Goal: Task Accomplishment & Management: Manage account settings

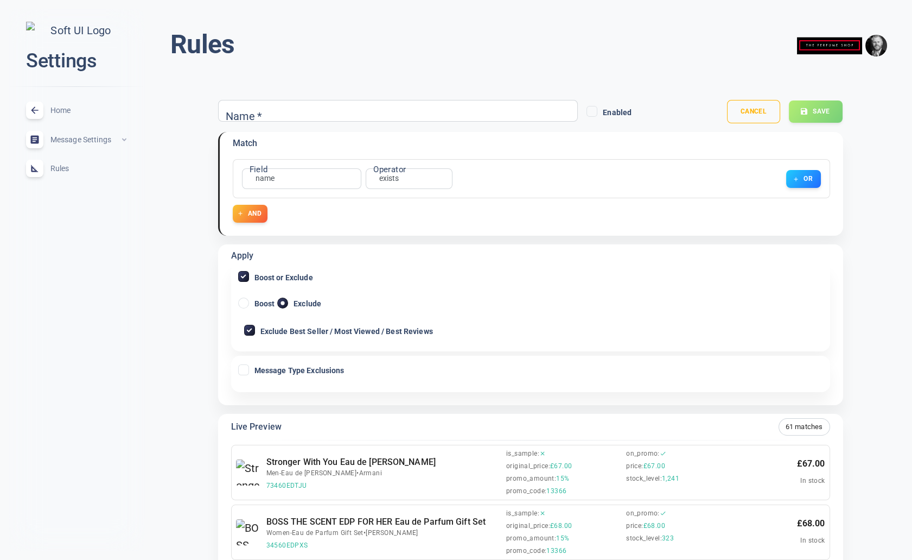
click at [249, 332] on input "Exclude Best Seller / Most Viewed / Best Reviews" at bounding box center [250, 330] width 10 height 10
checkbox input "false"
click at [351, 116] on div "Name *" at bounding box center [398, 111] width 360 height 22
type input "test"
click at [814, 104] on button "Save" at bounding box center [816, 111] width 55 height 23
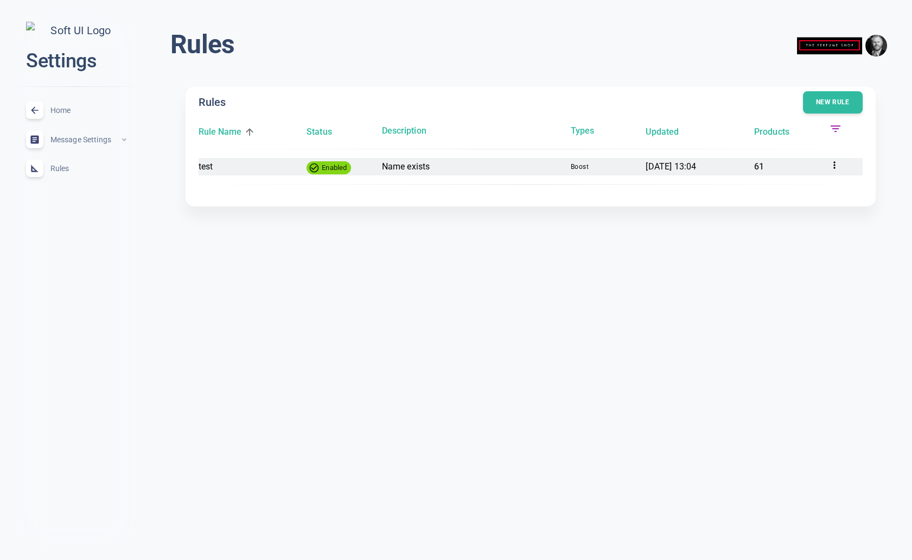
click at [417, 168] on p "Name exists" at bounding box center [472, 167] width 180 height 14
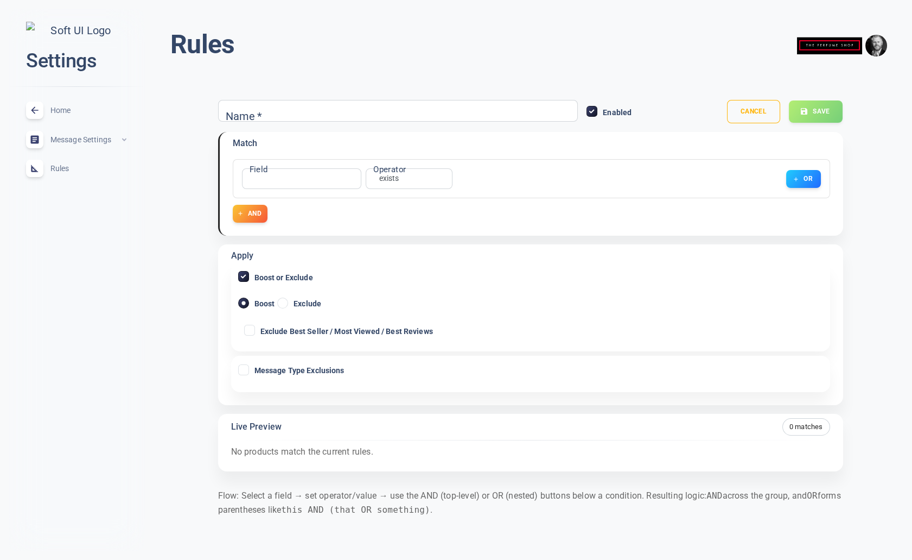
type input "test"
radio input "false"
radio input "true"
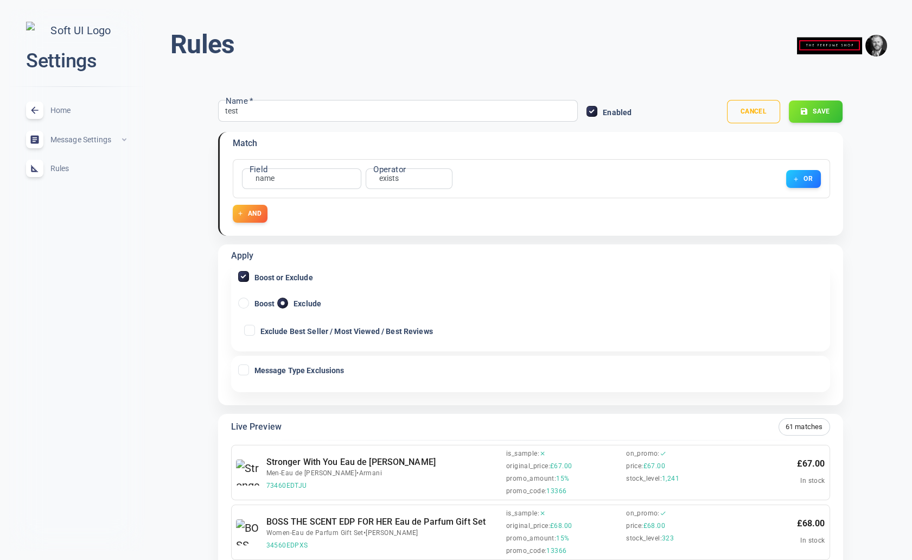
click at [247, 301] on input "Boost" at bounding box center [244, 303] width 10 height 10
radio input "true"
click at [809, 110] on button "Save" at bounding box center [816, 111] width 55 height 23
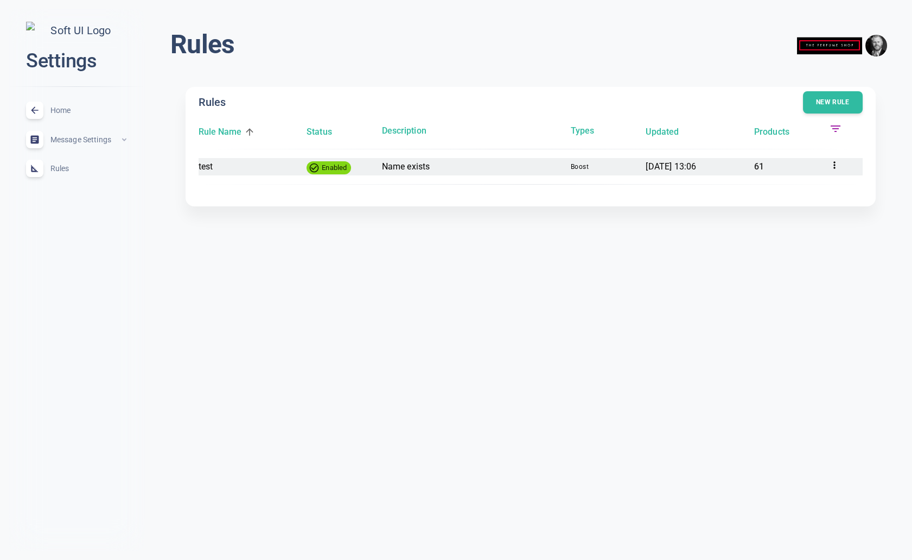
click at [586, 166] on span "boost" at bounding box center [604, 167] width 66 height 8
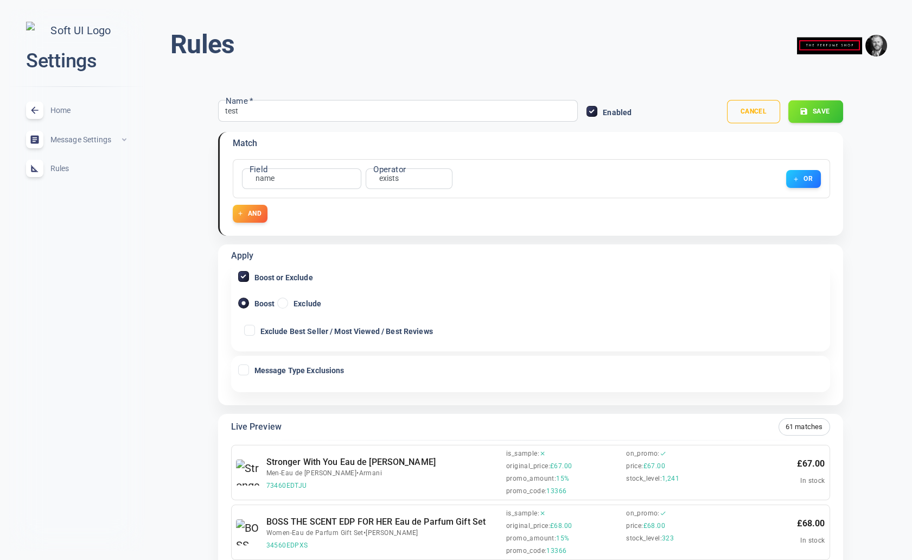
click at [832, 116] on button "Save" at bounding box center [816, 111] width 55 height 23
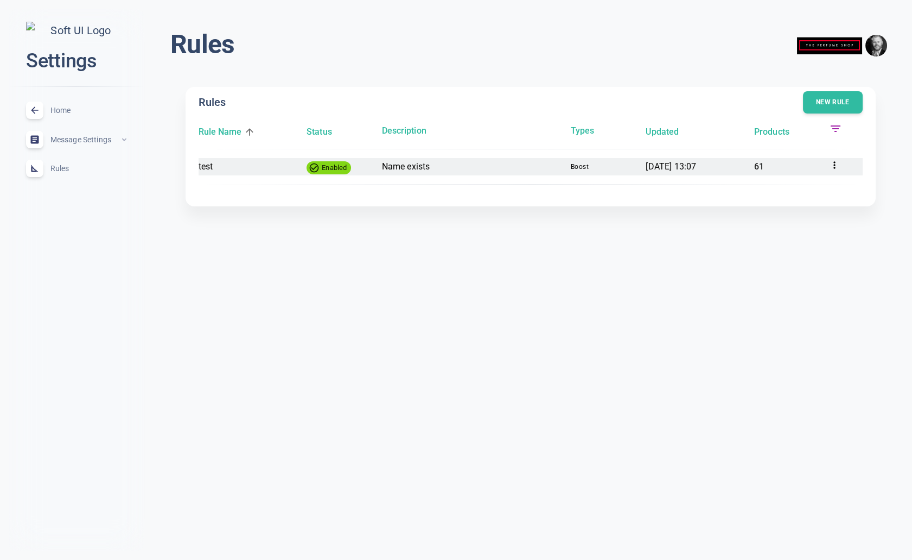
click at [582, 166] on span "boost" at bounding box center [604, 167] width 66 height 8
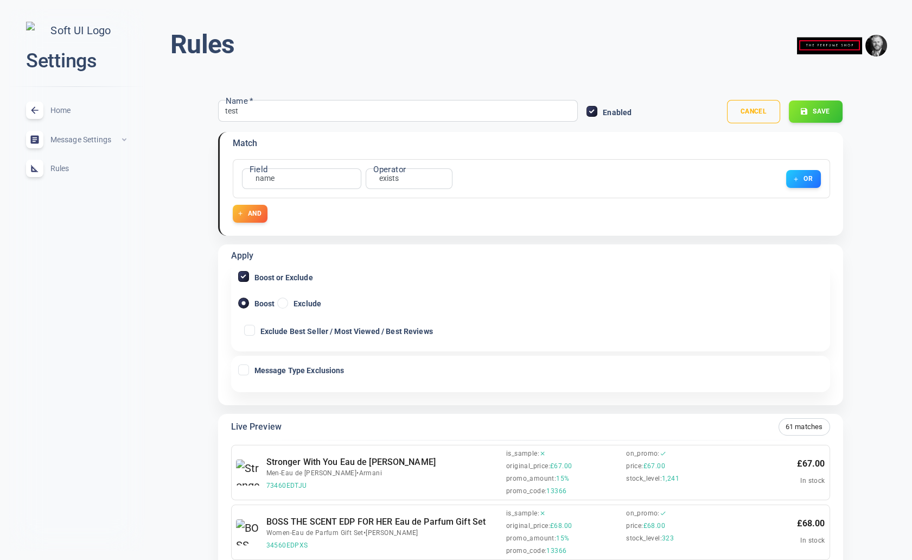
click at [255, 331] on icon at bounding box center [249, 329] width 13 height 13
click at [255, 331] on input "Exclude Best Seller / Most Viewed / Best Reviews" at bounding box center [250, 330] width 10 height 10
checkbox input "true"
click at [823, 107] on button "Save" at bounding box center [816, 111] width 55 height 23
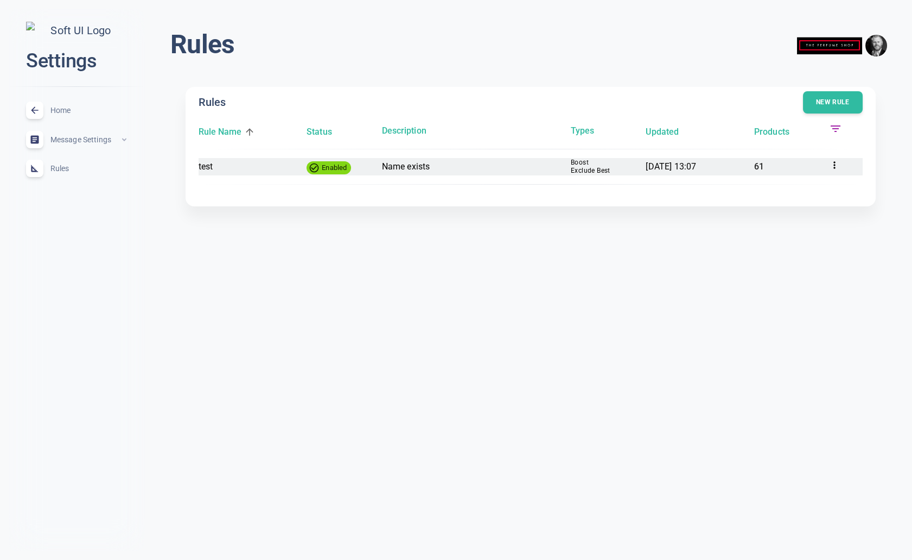
click at [584, 167] on span "Exclude Best" at bounding box center [604, 171] width 66 height 8
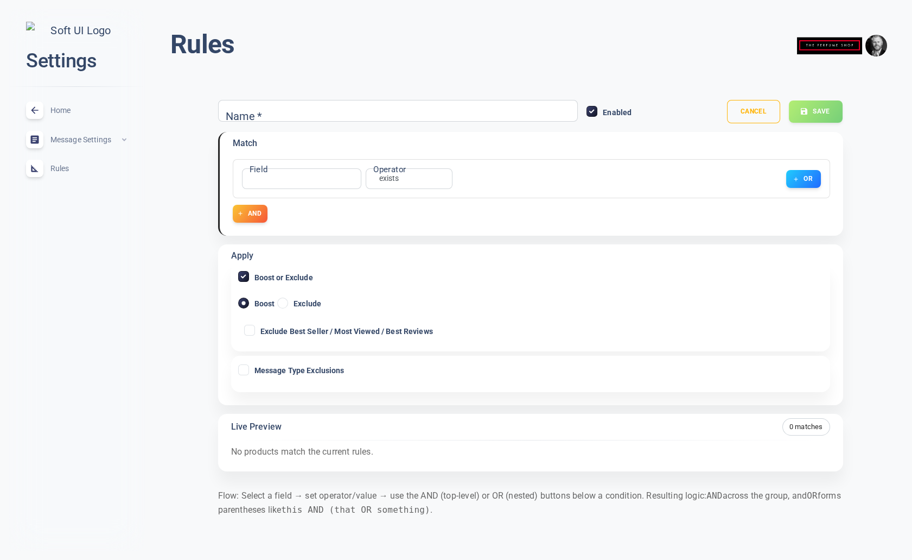
type input "test"
checkbox input "true"
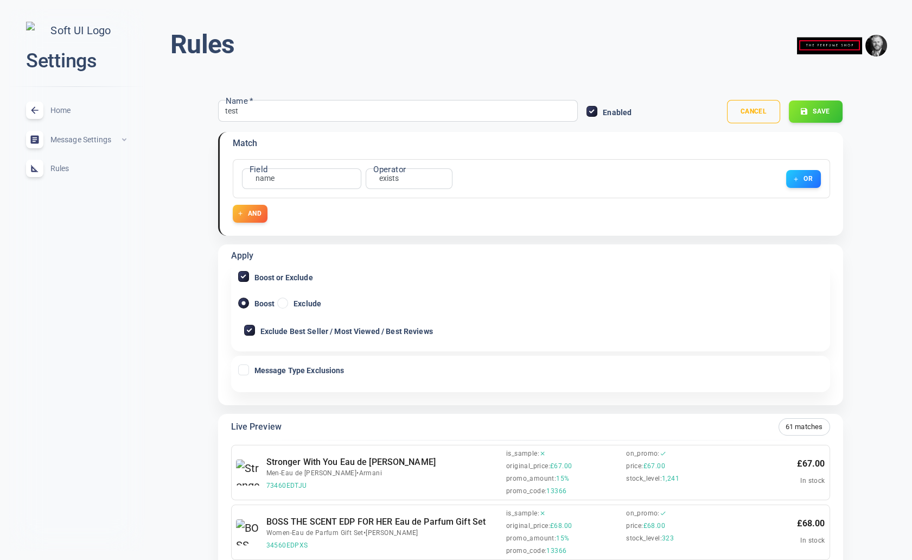
click at [245, 365] on input "Message Type Exclusions" at bounding box center [244, 370] width 10 height 10
checkbox input "true"
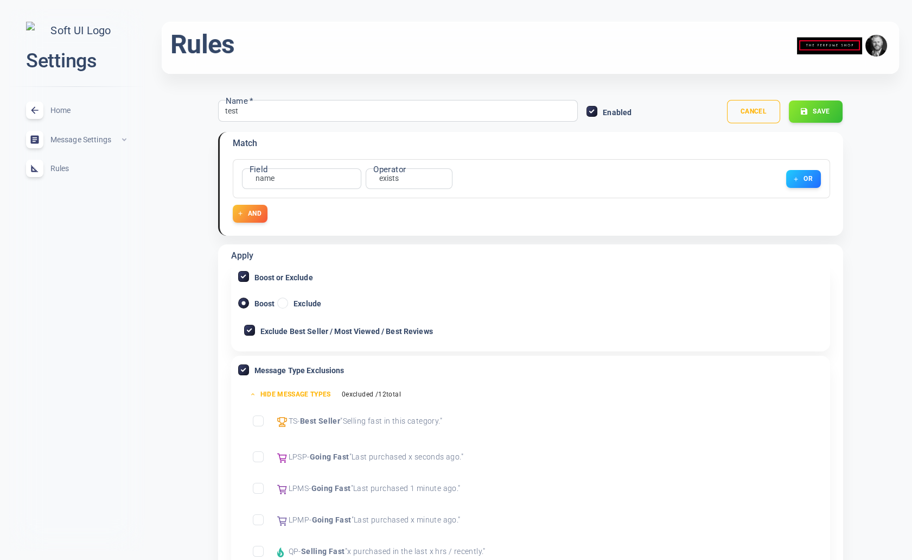
scroll to position [125, 0]
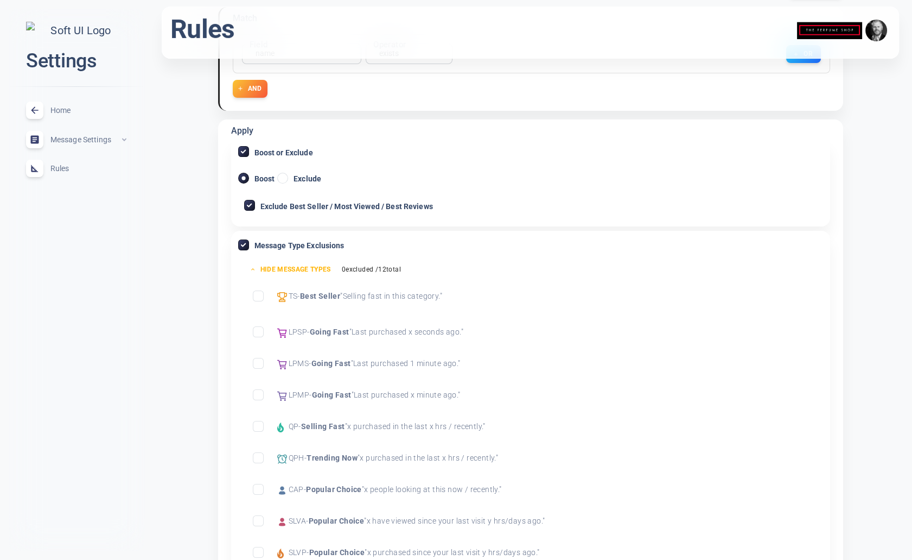
click at [262, 295] on input "Exclude Best Seller" at bounding box center [258, 296] width 10 height 10
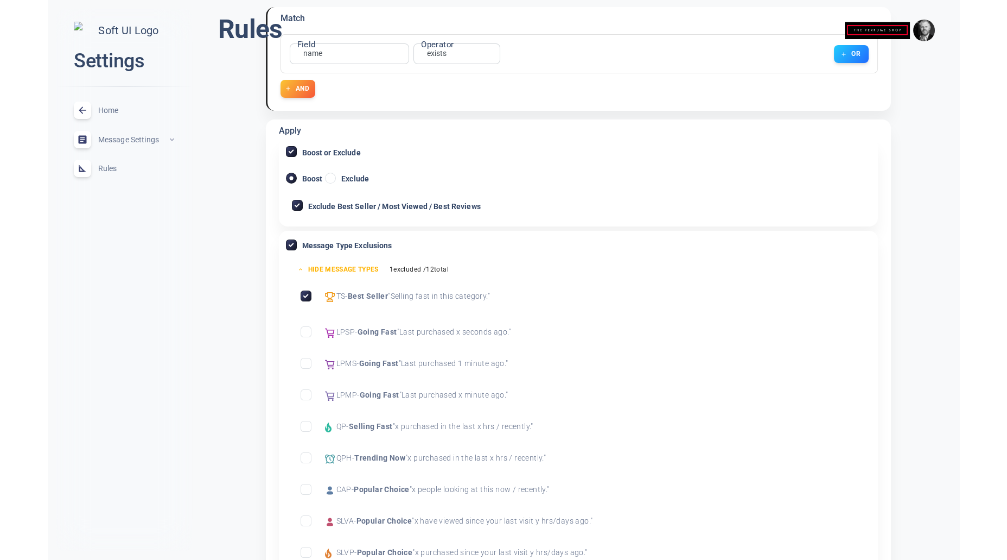
scroll to position [0, 0]
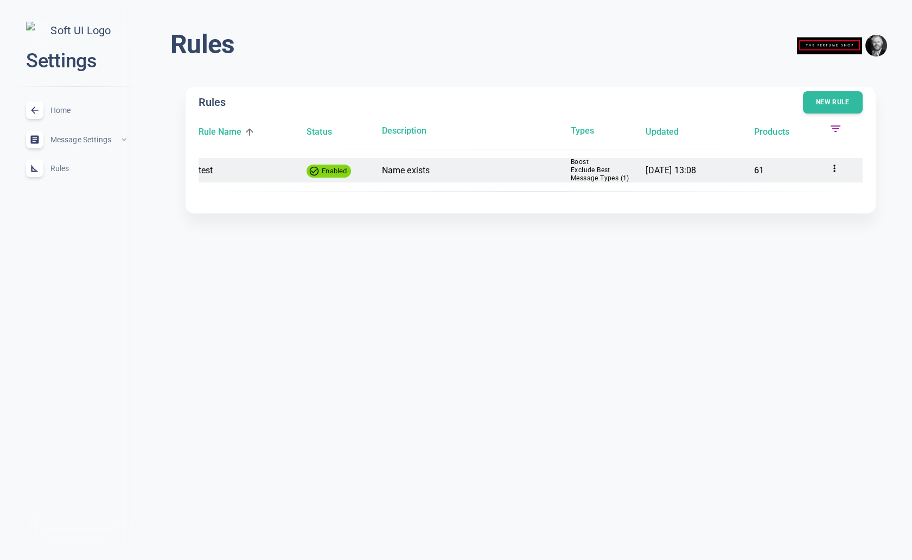
click at [833, 171] on icon at bounding box center [834, 168] width 11 height 11
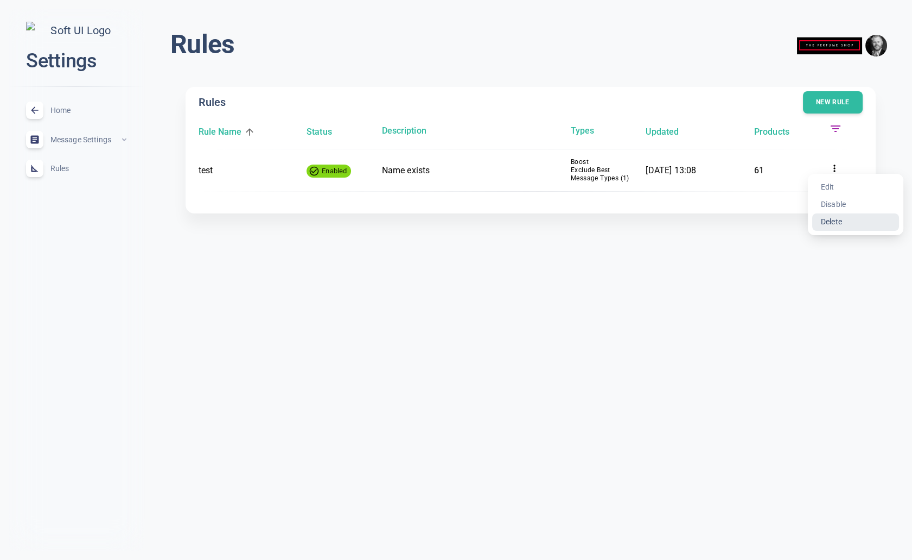
click at [840, 221] on li "Delete" at bounding box center [856, 221] width 87 height 17
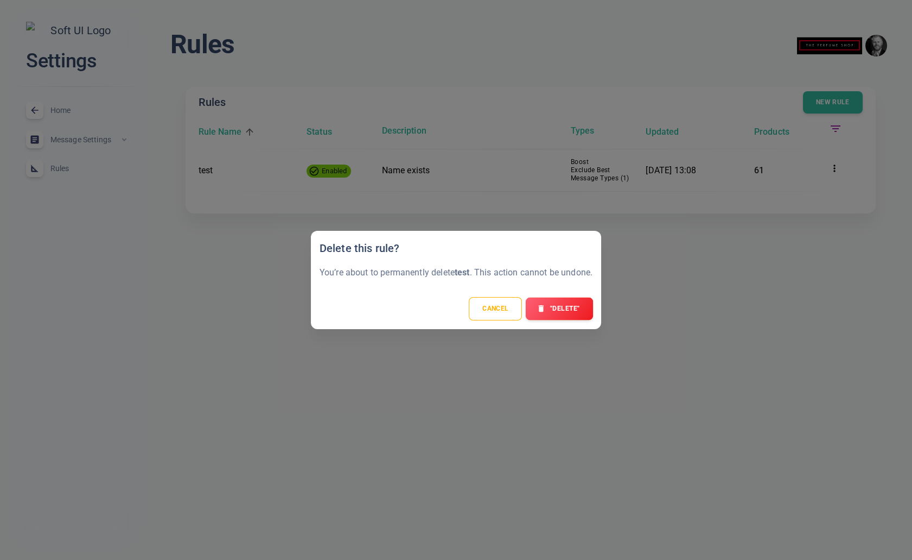
click at [562, 308] on button ""Delete"" at bounding box center [559, 308] width 67 height 23
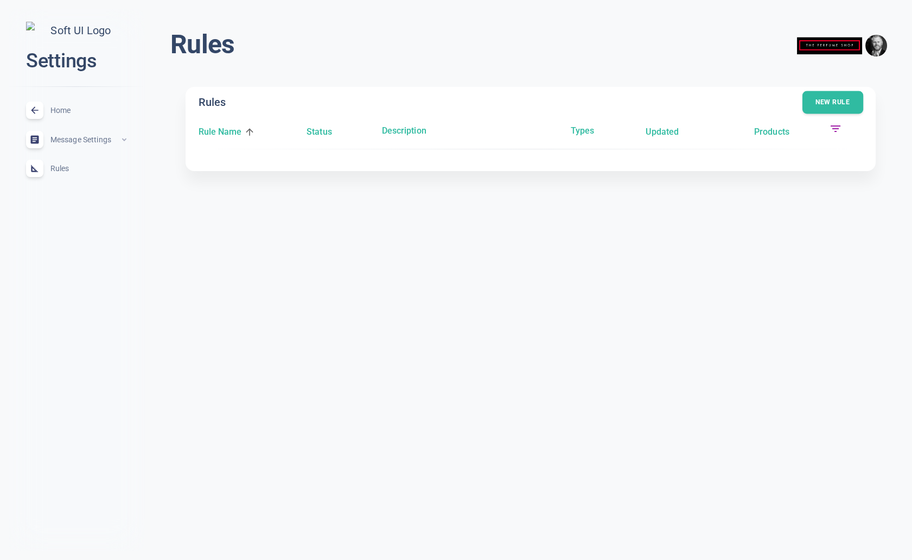
click at [831, 104] on button "New rule" at bounding box center [833, 102] width 61 height 23
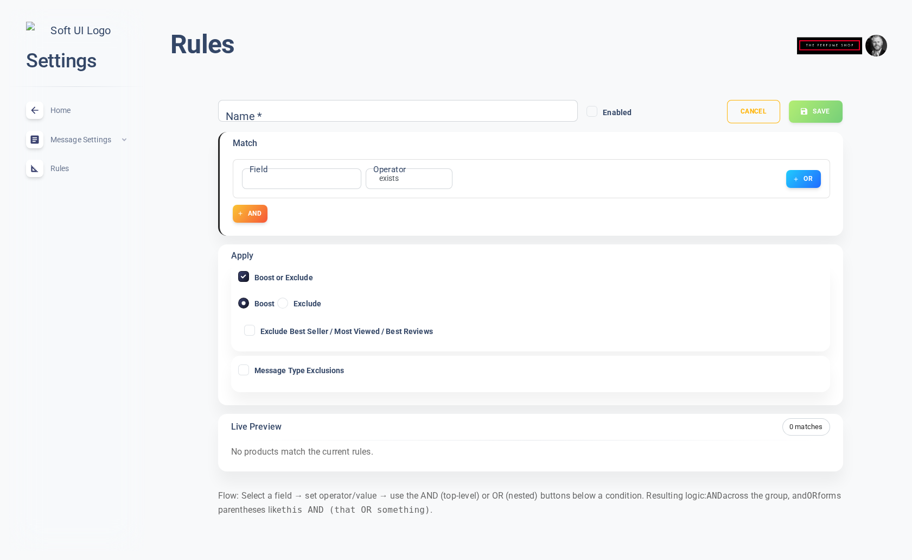
click at [264, 118] on div "Name *" at bounding box center [398, 111] width 360 height 22
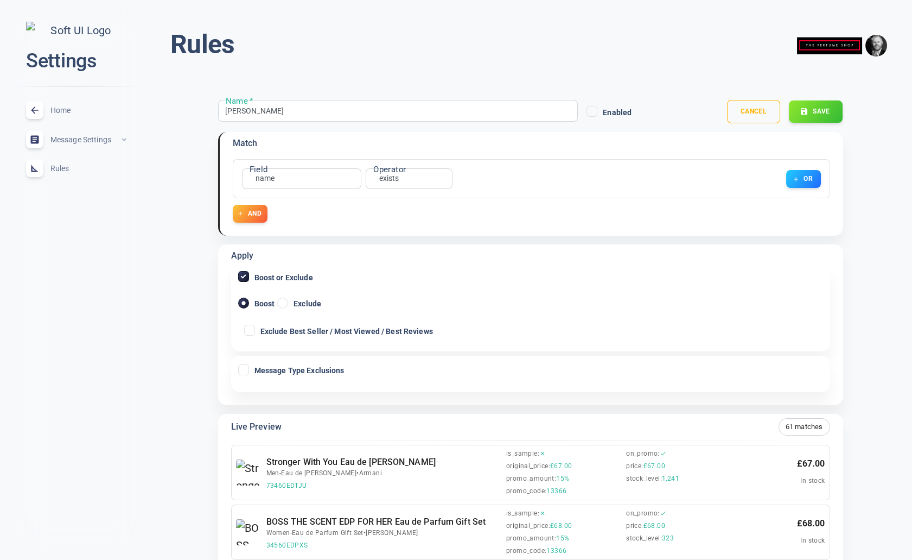
type input "[PERSON_NAME]"
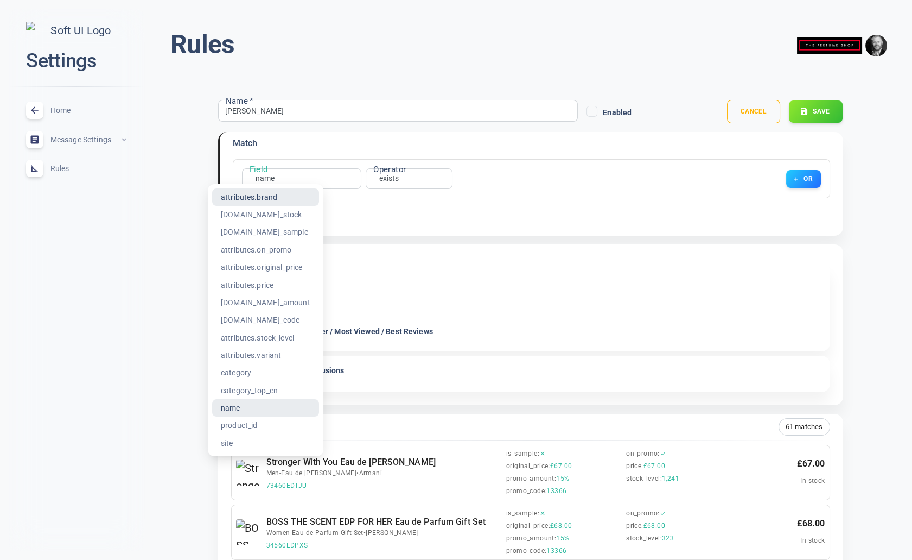
click at [269, 196] on li "attributes.brand" at bounding box center [265, 196] width 107 height 17
type input "attributes.brand"
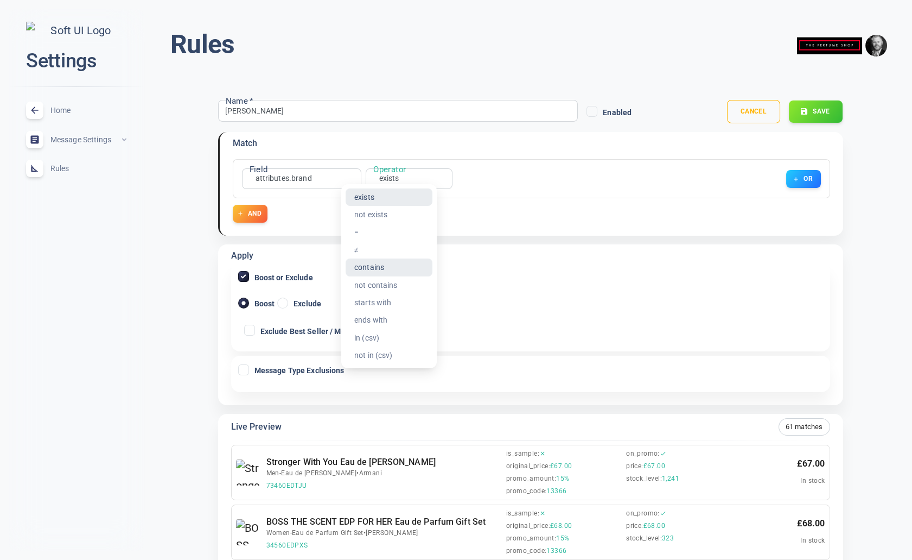
click at [392, 268] on li "contains" at bounding box center [389, 266] width 87 height 17
type input "contains"
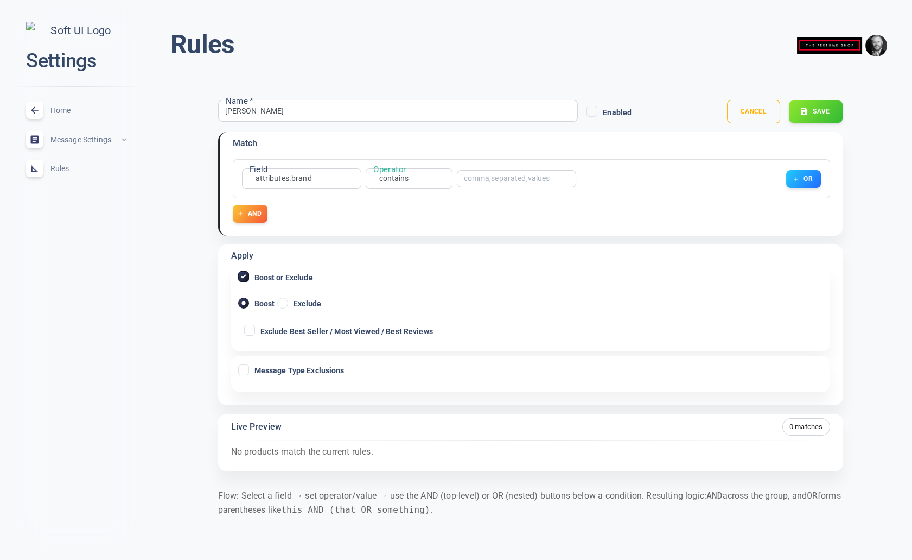
click at [499, 179] on input "text" at bounding box center [507, 179] width 87 height 8
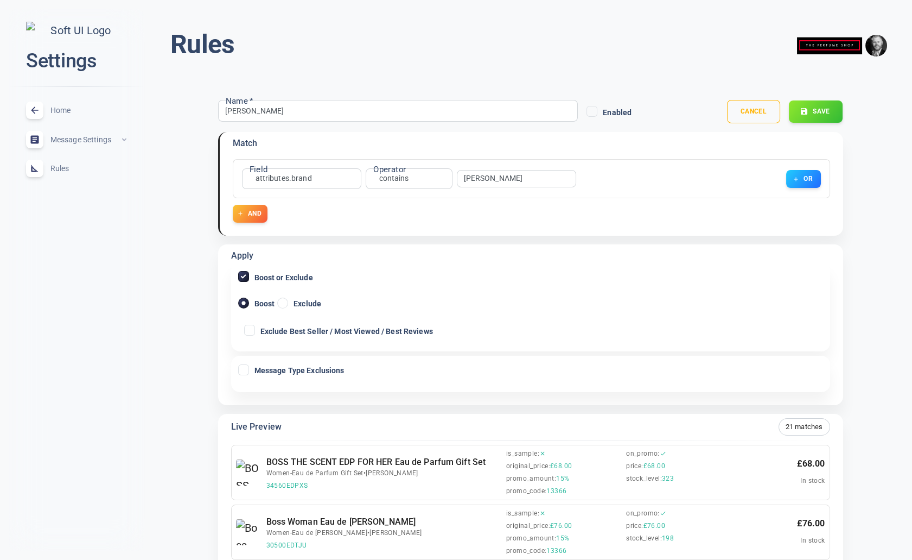
type input "[PERSON_NAME]"
click at [287, 302] on input "Exclude" at bounding box center [283, 303] width 10 height 10
radio input "true"
click at [826, 110] on button "Save" at bounding box center [816, 111] width 55 height 23
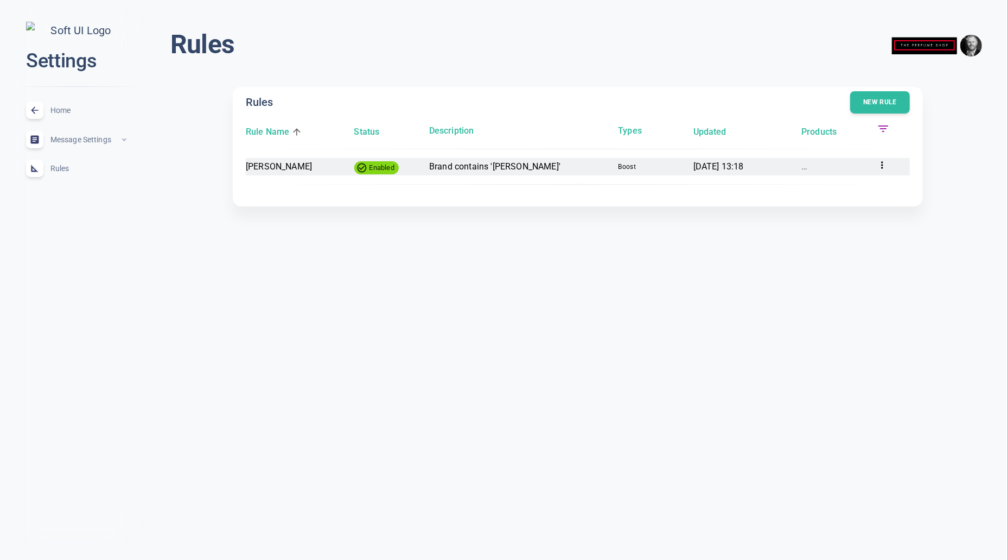
click at [458, 164] on p "Brand contains '[PERSON_NAME]'" at bounding box center [519, 167] width 180 height 14
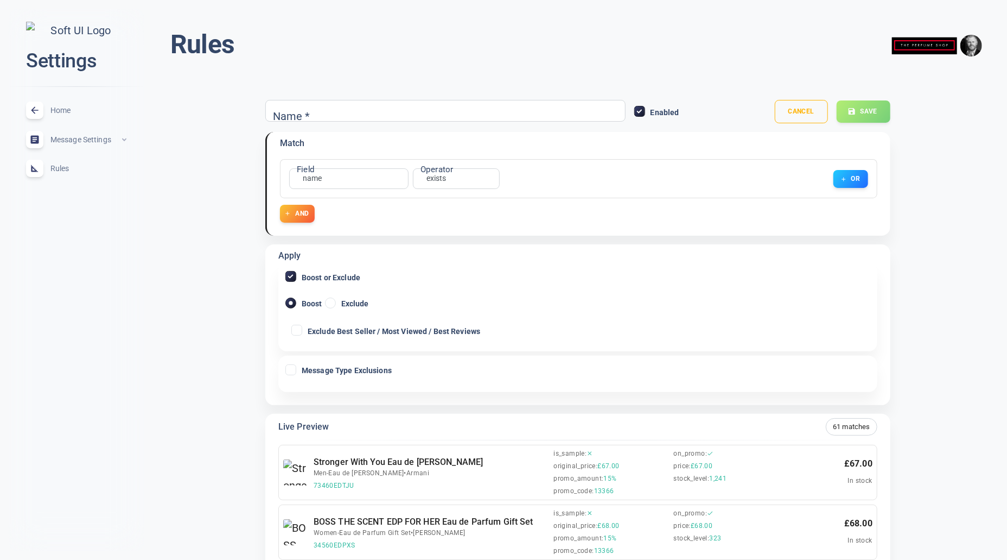
type input "[PERSON_NAME]"
radio input "false"
radio input "true"
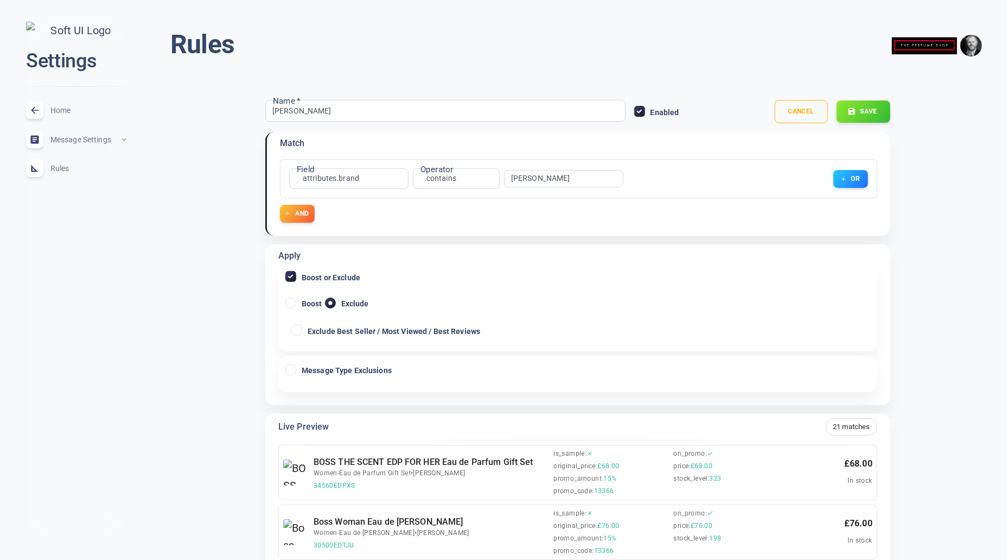
click at [289, 300] on input "Boost" at bounding box center [291, 303] width 10 height 10
radio input "true"
click at [866, 110] on button "Save" at bounding box center [863, 111] width 55 height 23
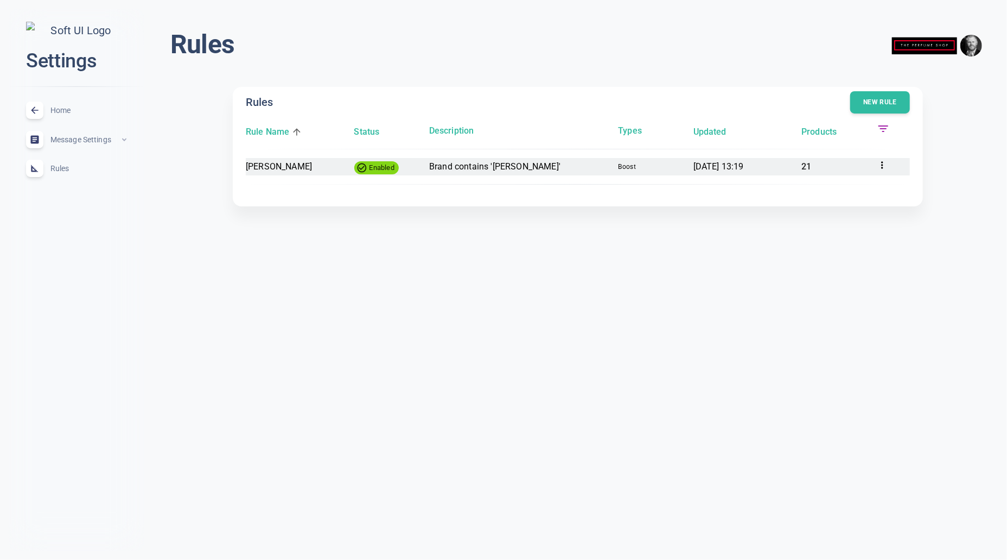
click at [485, 166] on p "Brand contains '[PERSON_NAME]'" at bounding box center [519, 167] width 180 height 14
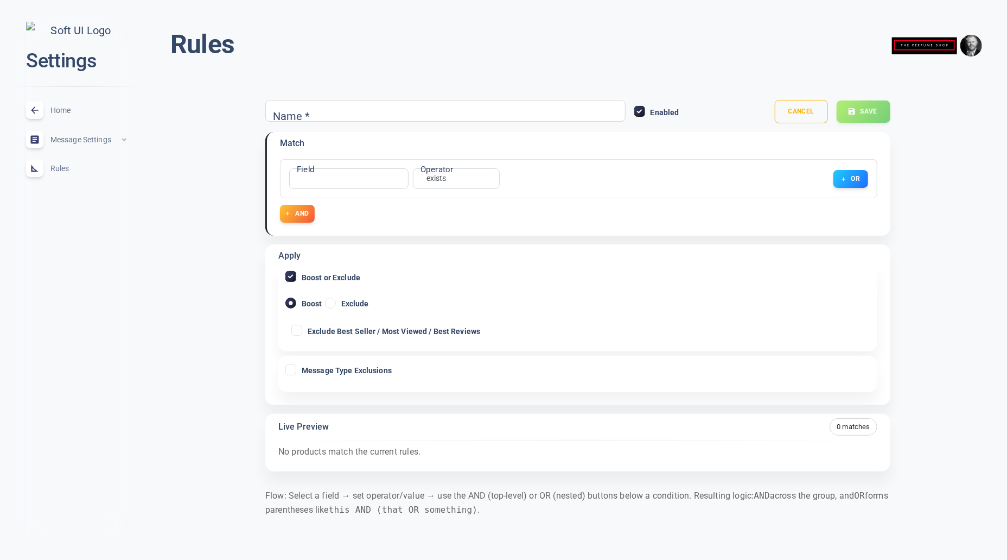
type input "[PERSON_NAME]"
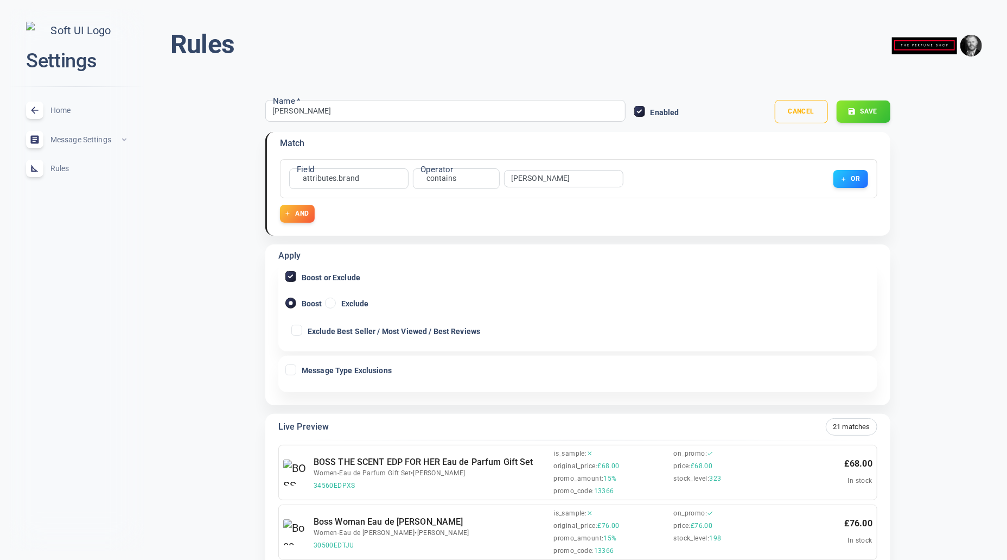
click at [339, 301] on label "Exclude" at bounding box center [347, 302] width 44 height 18
click at [335, 301] on input "Exclude" at bounding box center [331, 303] width 10 height 10
radio input "true"
click at [861, 112] on button "Save" at bounding box center [863, 111] width 55 height 23
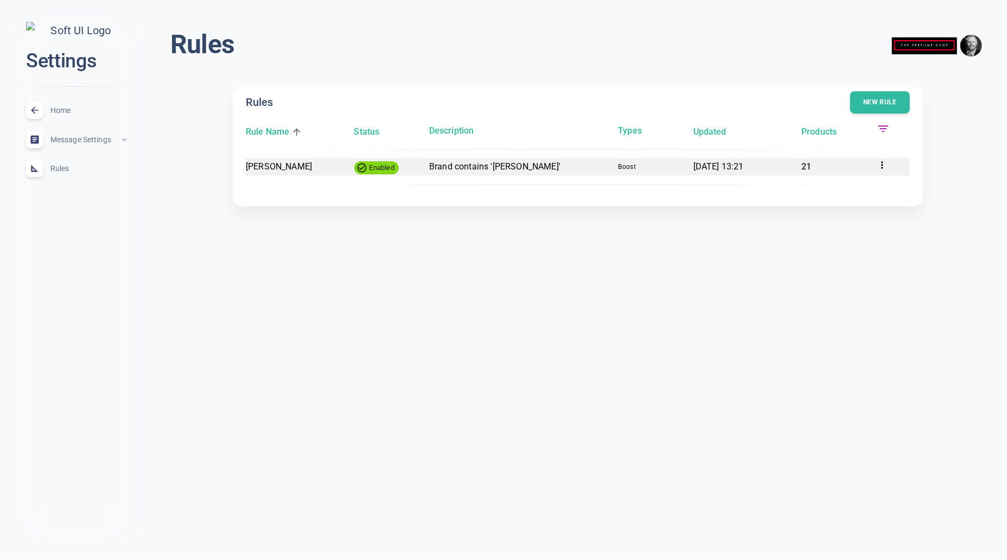
click at [496, 164] on p "Brand contains '[PERSON_NAME]'" at bounding box center [519, 167] width 180 height 14
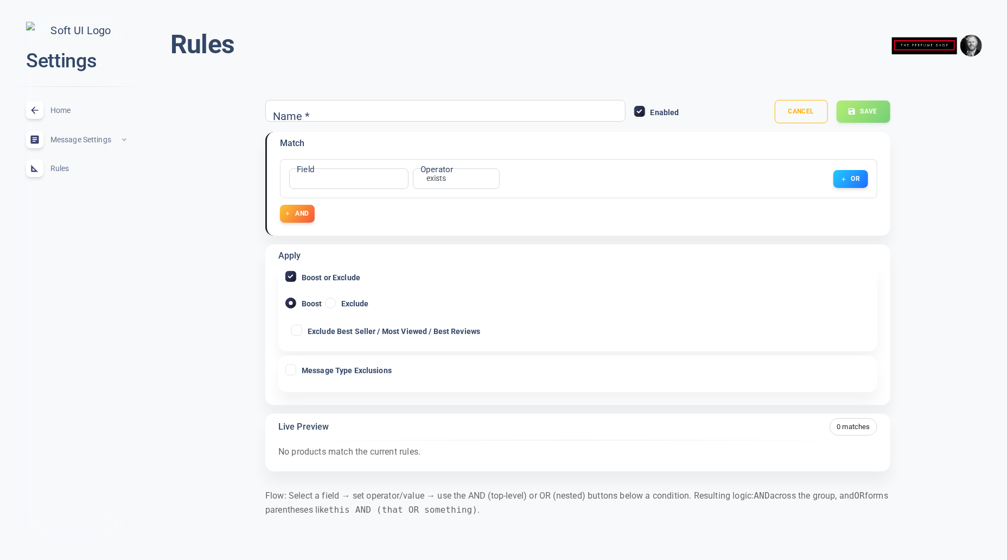
type input "[PERSON_NAME]"
radio input "false"
radio input "true"
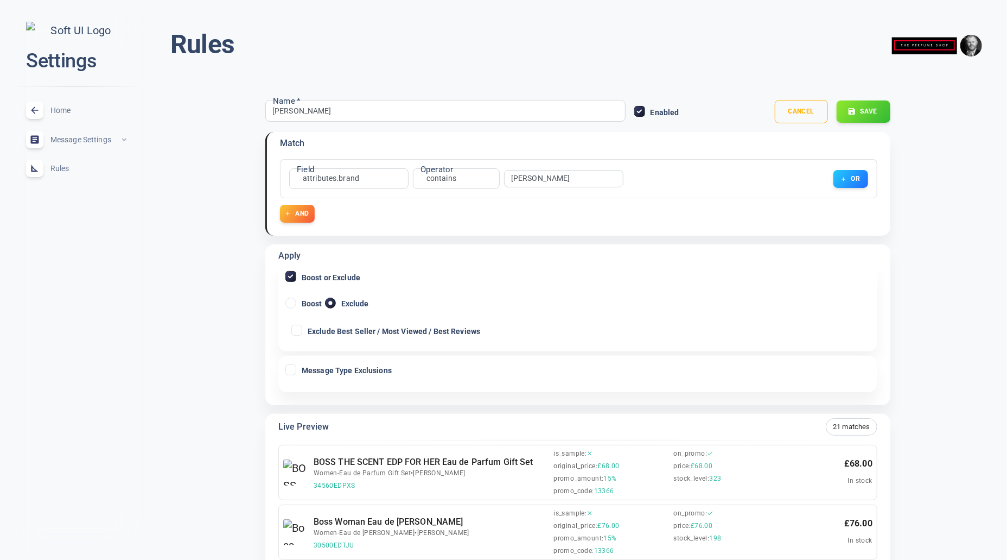
click at [315, 300] on span "Boost" at bounding box center [312, 304] width 21 height 8
click at [296, 299] on input "Boost" at bounding box center [291, 303] width 10 height 10
radio input "true"
click at [310, 274] on span "Boost or Exclude" at bounding box center [331, 278] width 59 height 8
click at [296, 272] on input "Boost or Exclude" at bounding box center [291, 276] width 10 height 10
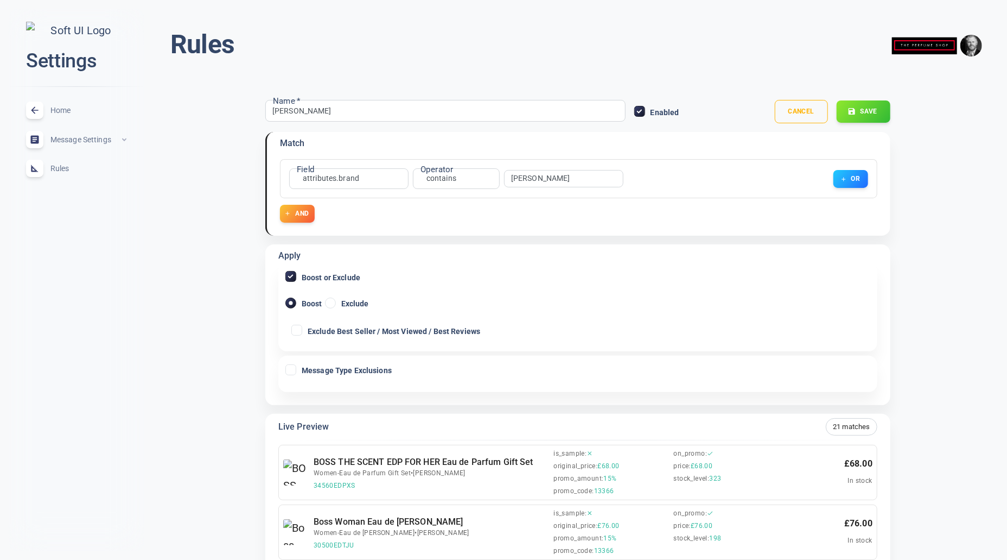
checkbox input "false"
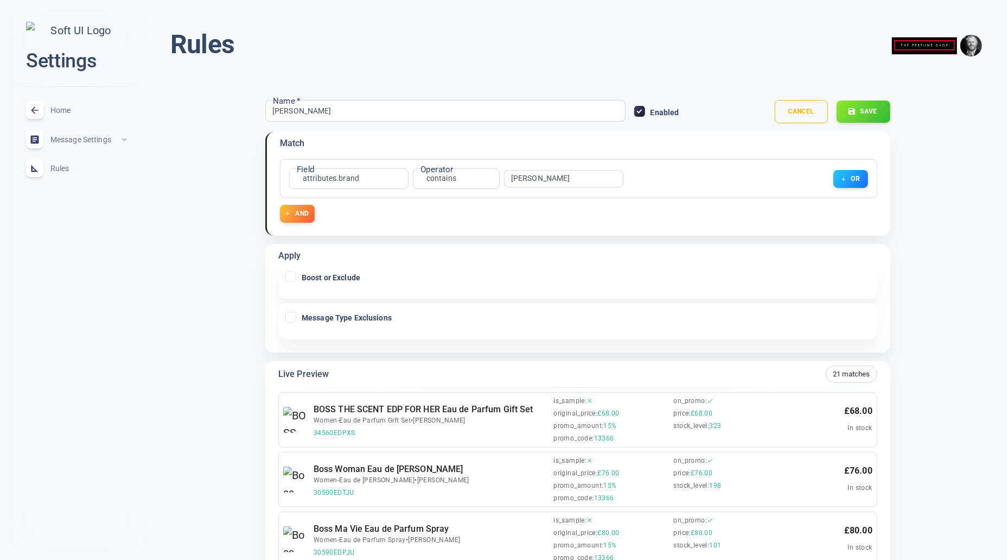
click at [289, 316] on input "Message Type Exclusions" at bounding box center [291, 317] width 10 height 10
checkbox input "true"
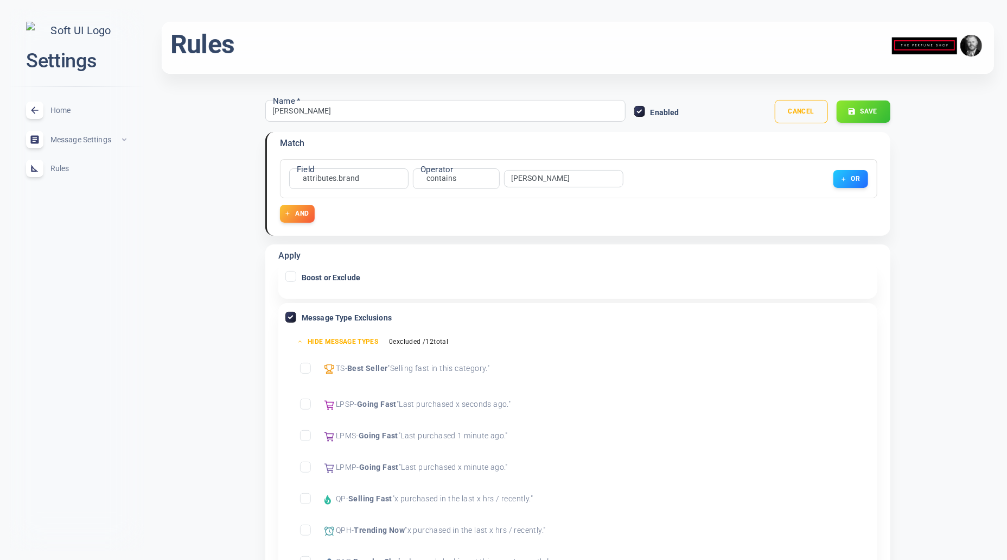
scroll to position [187, 0]
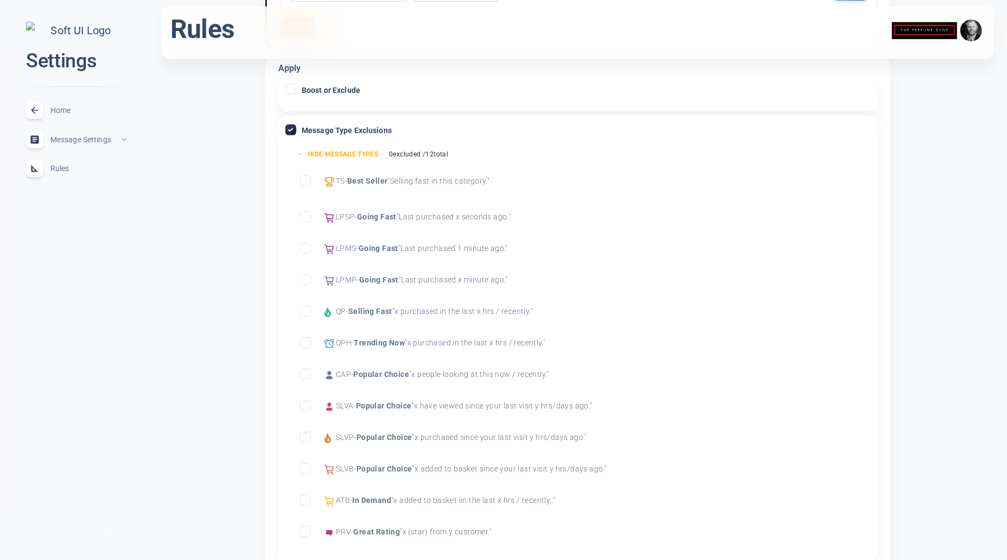
click at [308, 176] on input "Exclude Best Seller" at bounding box center [306, 181] width 10 height 10
click at [306, 212] on input "Exclude Going Fast" at bounding box center [306, 217] width 10 height 10
click at [302, 249] on input "Exclude Going Fast" at bounding box center [306, 248] width 10 height 10
click at [304, 276] on input "Exclude Going Fast" at bounding box center [306, 280] width 10 height 10
click at [301, 345] on input "Exclude Trending Now" at bounding box center [306, 343] width 10 height 10
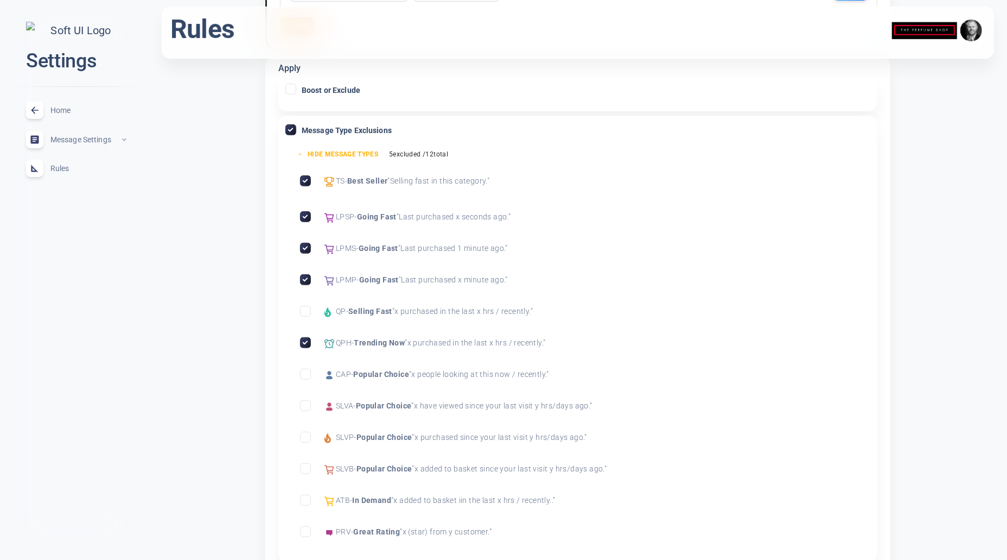
click at [306, 380] on div "CAP - Popular Choice " x people looking at this now / recently. "" at bounding box center [420, 376] width 258 height 14
click at [307, 375] on input "Exclude Popular Choice" at bounding box center [306, 374] width 10 height 10
click at [306, 403] on input "Exclude Popular Choice" at bounding box center [306, 406] width 10 height 10
click at [307, 436] on input "Exclude Popular Choice" at bounding box center [306, 437] width 10 height 10
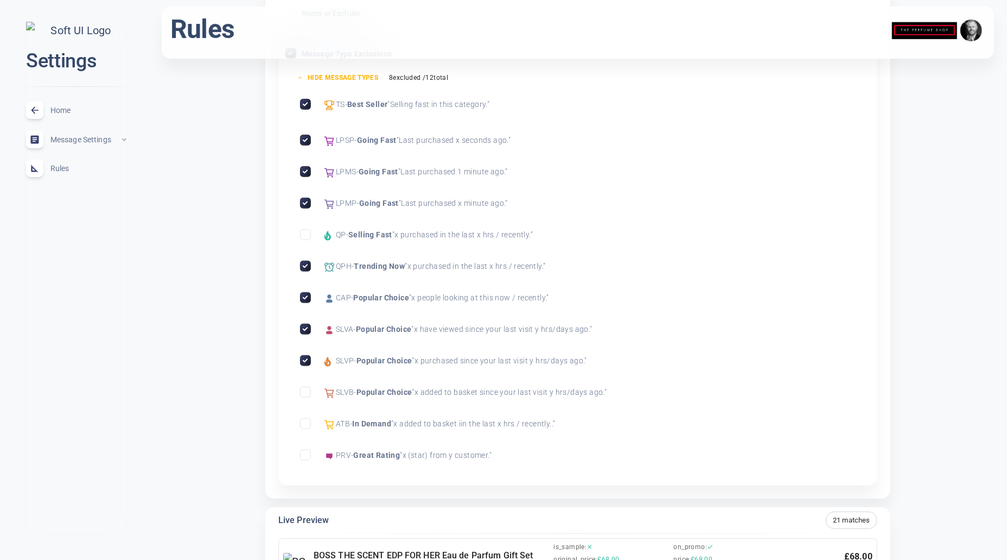
click at [309, 391] on input "Exclude Popular Choice" at bounding box center [306, 392] width 10 height 10
click at [309, 418] on input "Exclude In Demand" at bounding box center [306, 423] width 10 height 10
click at [309, 455] on input "Exclude Great Rating" at bounding box center [306, 455] width 10 height 10
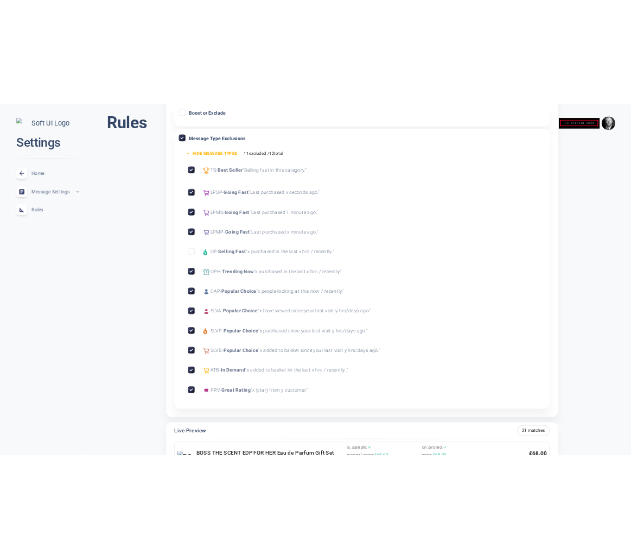
scroll to position [0, 0]
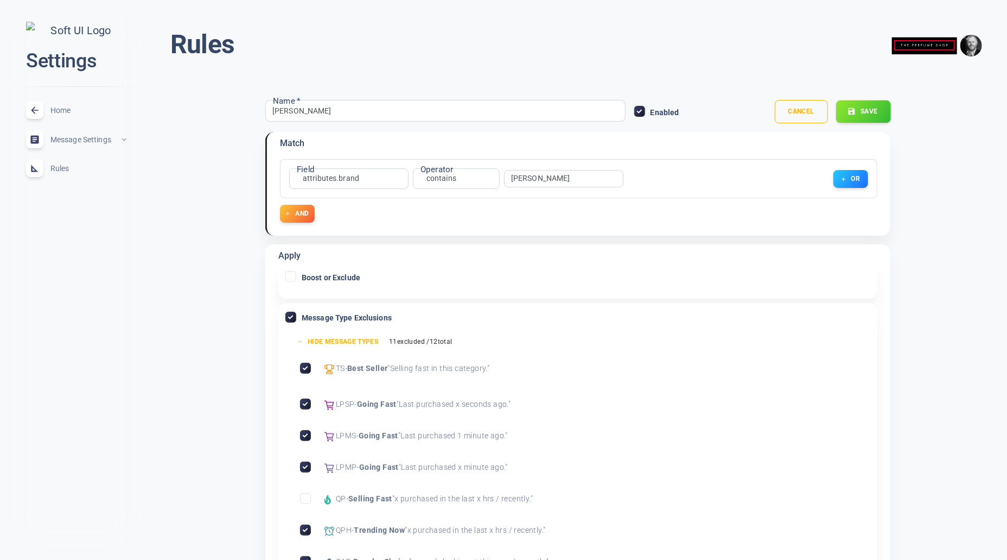
click at [883, 101] on button "Save" at bounding box center [863, 111] width 55 height 23
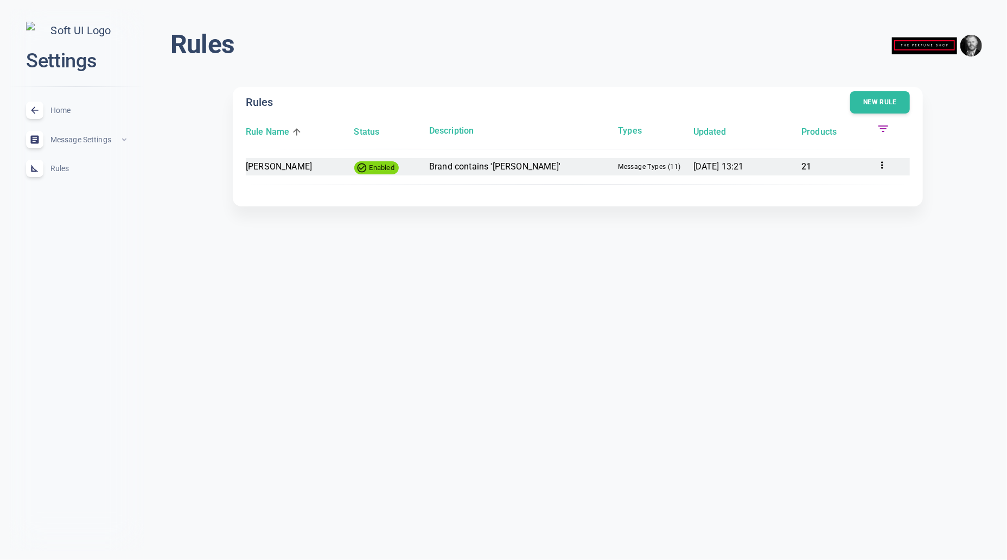
click at [485, 163] on p "Brand contains '[PERSON_NAME]'" at bounding box center [519, 167] width 180 height 14
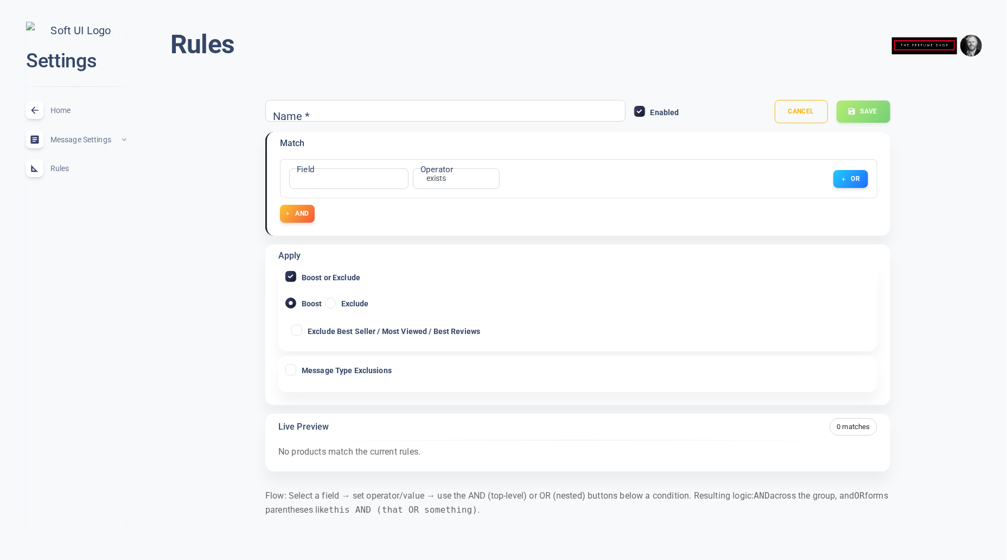
type input "[PERSON_NAME]"
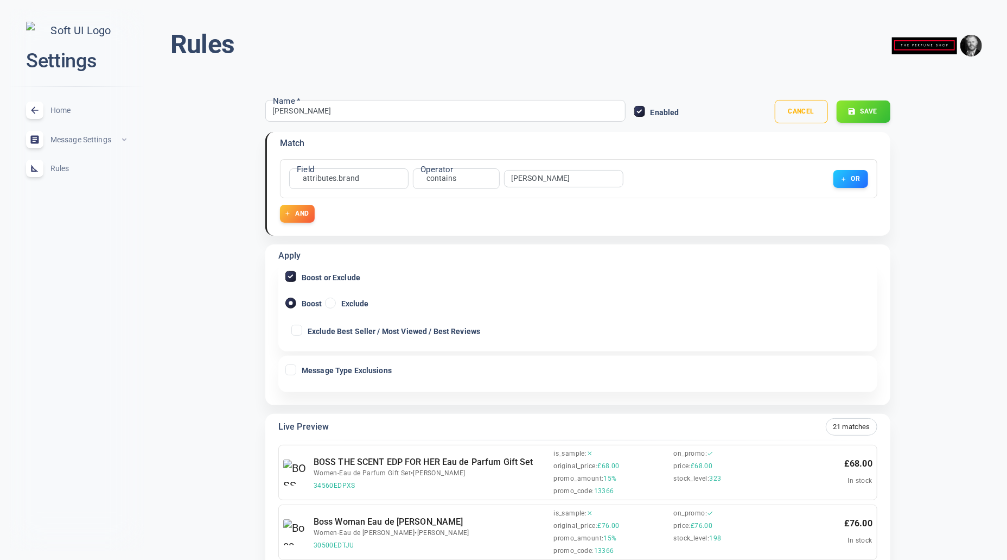
click at [341, 372] on span "Message Type Exclusions" at bounding box center [347, 370] width 90 height 8
click at [296, 372] on input "Message Type Exclusions" at bounding box center [291, 370] width 10 height 10
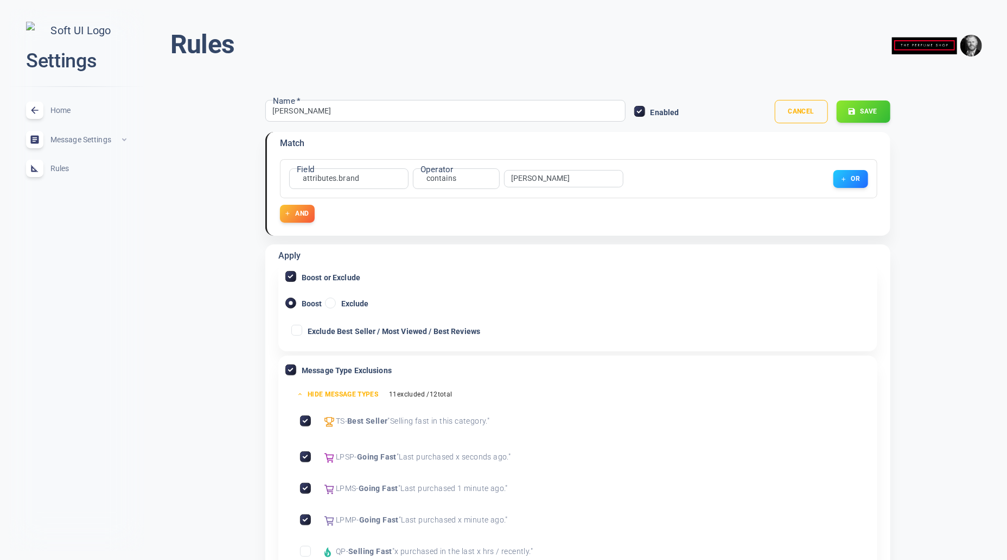
click at [294, 369] on input "Message Type Exclusions" at bounding box center [291, 370] width 10 height 10
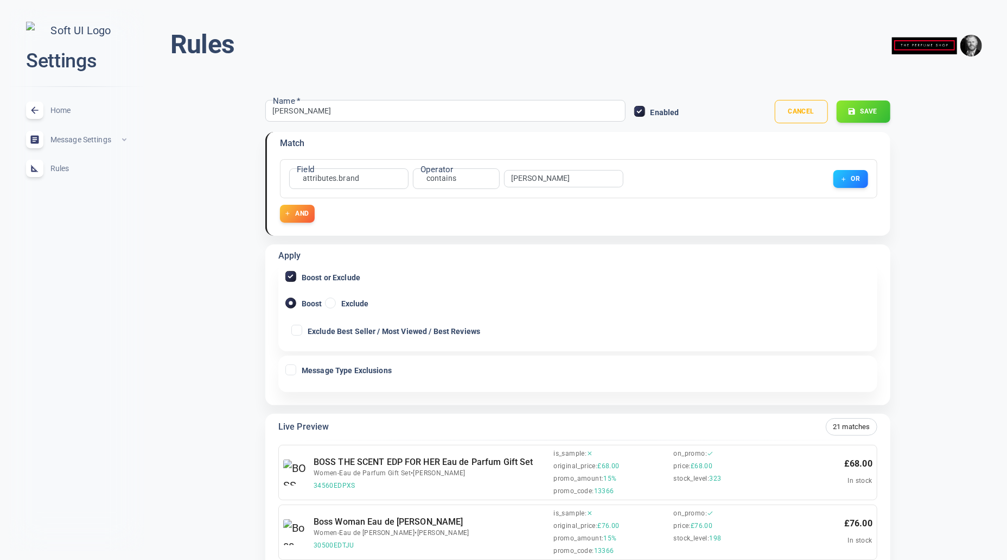
click at [295, 370] on input "Message Type Exclusions" at bounding box center [291, 370] width 10 height 10
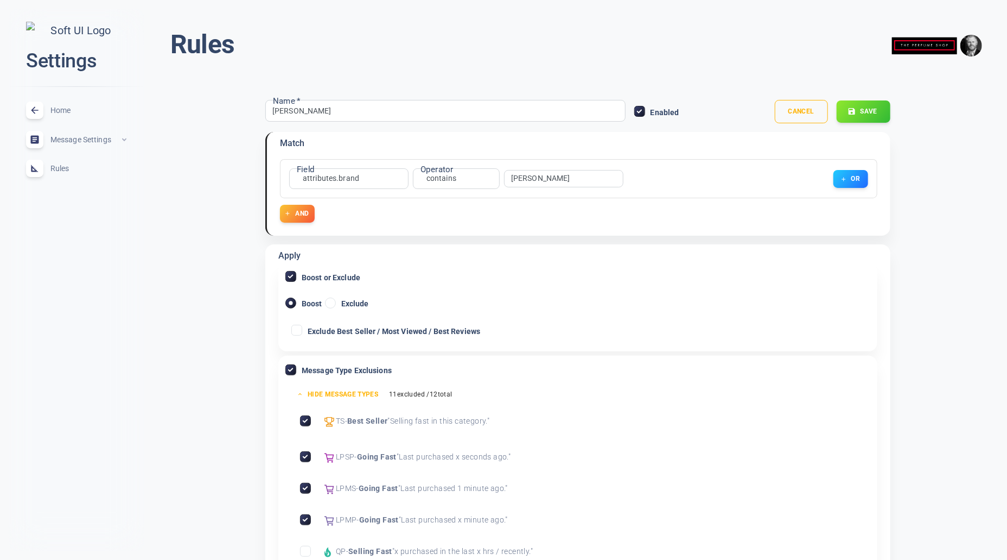
click at [295, 370] on input "Message Type Exclusions" at bounding box center [291, 370] width 10 height 10
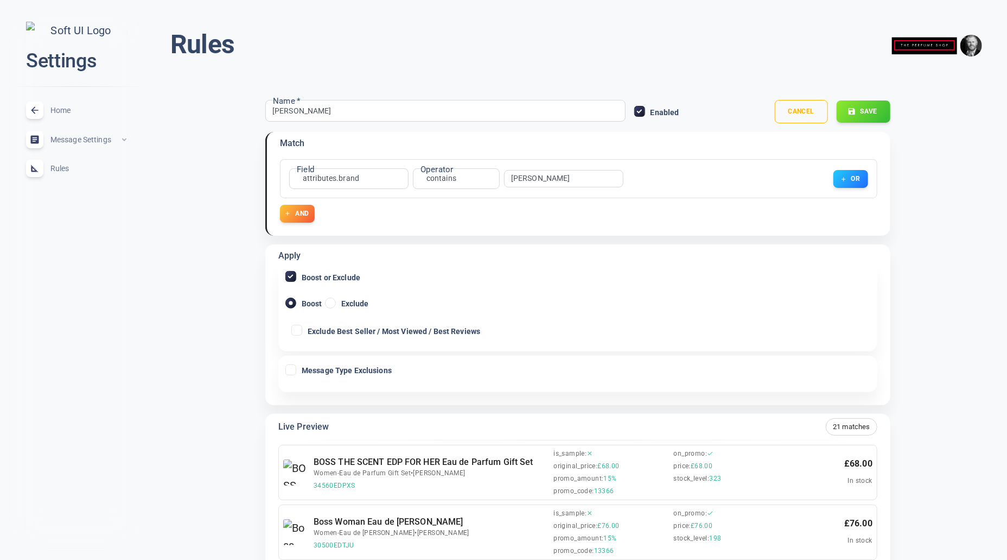
click at [295, 370] on input "Message Type Exclusions" at bounding box center [291, 370] width 10 height 10
checkbox input "true"
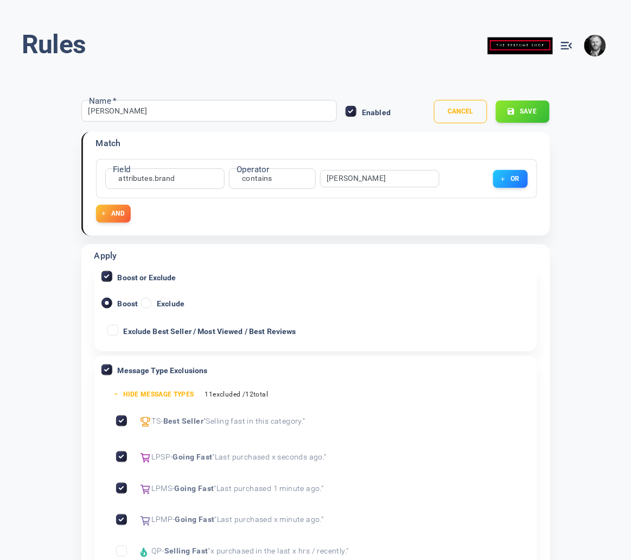
click at [106, 274] on input "Boost or Exclude" at bounding box center [107, 276] width 10 height 10
checkbox input "false"
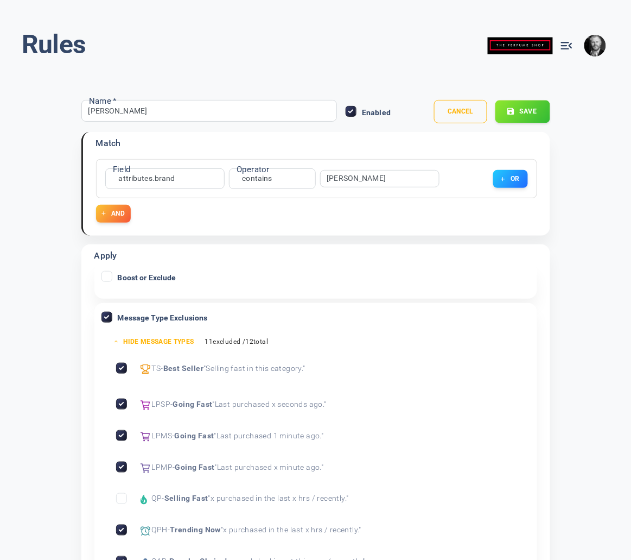
click at [523, 111] on button "Save" at bounding box center [523, 111] width 55 height 23
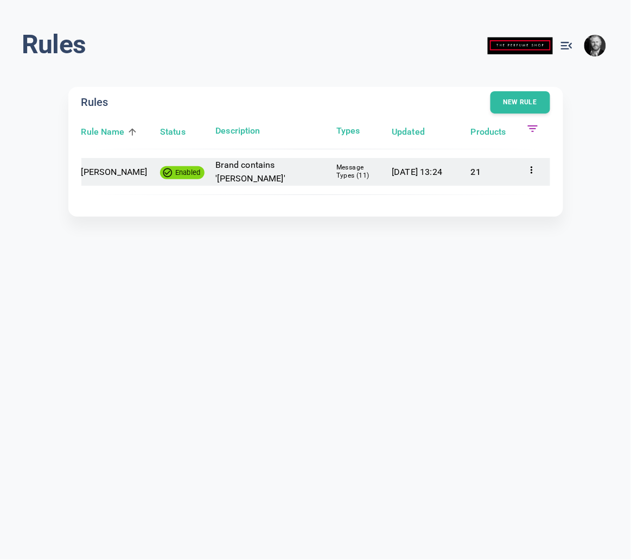
click at [353, 173] on span "Message Types ( 11 )" at bounding box center [360, 171] width 47 height 16
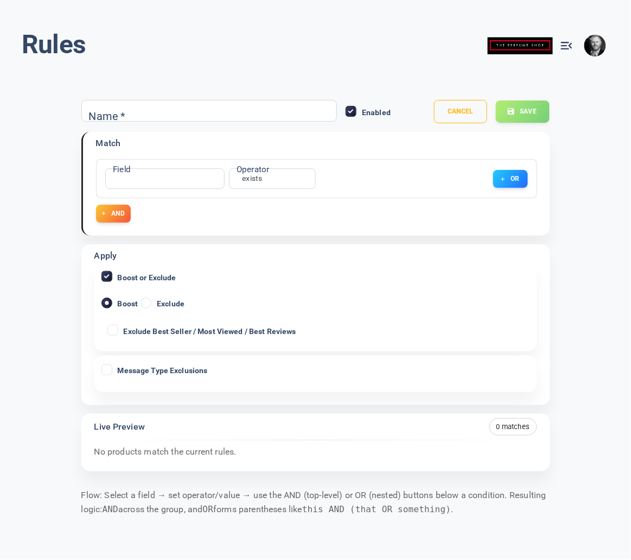
type input "[PERSON_NAME]"
checkbox input "true"
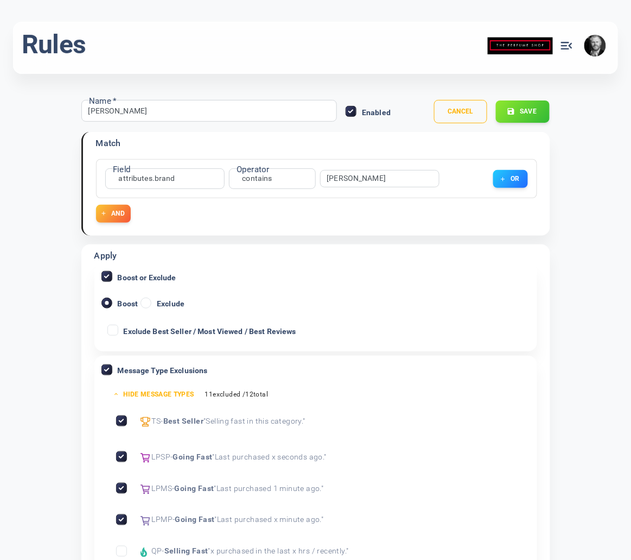
scroll to position [299, 0]
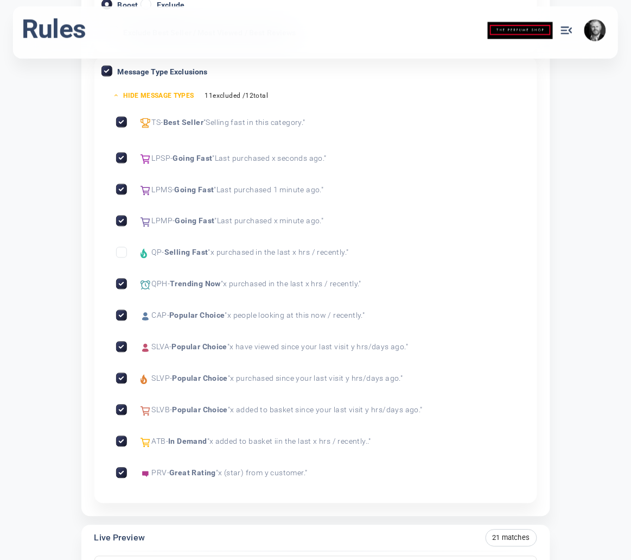
click at [118, 280] on input "Exclude Trending Now" at bounding box center [122, 284] width 10 height 10
click at [121, 251] on input "Exclude Selling Fast" at bounding box center [122, 252] width 10 height 10
click at [121, 281] on input "Exclude Trending Now" at bounding box center [122, 284] width 10 height 10
click at [121, 313] on input "Exclude Popular Choice" at bounding box center [122, 315] width 10 height 10
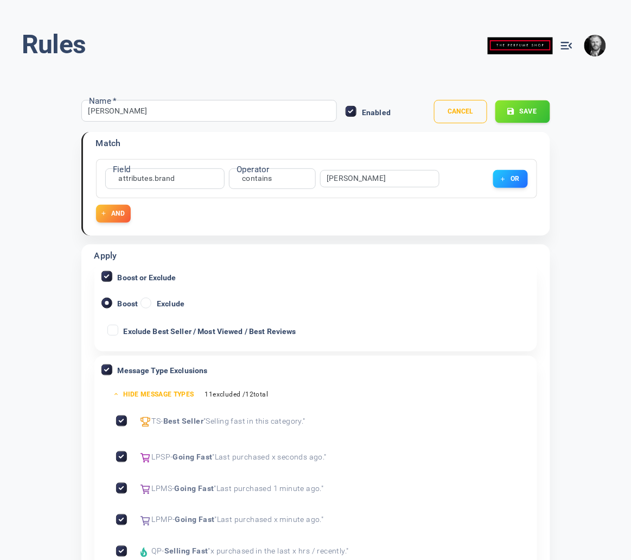
click at [526, 112] on button "Save" at bounding box center [523, 111] width 55 height 23
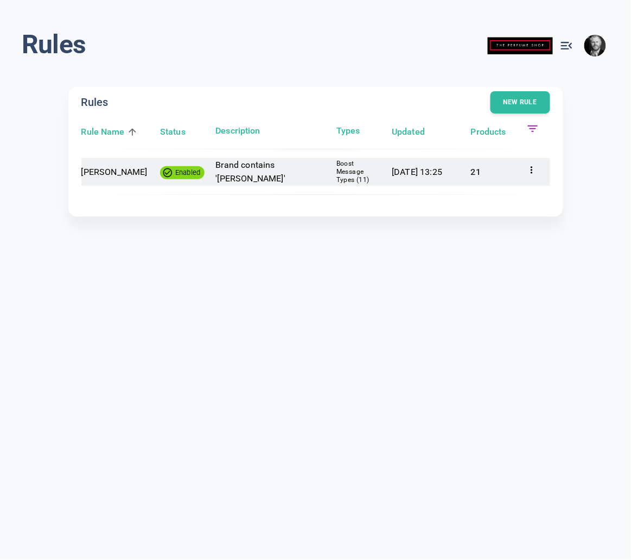
click at [272, 167] on p "Brand contains '[PERSON_NAME]'" at bounding box center [271, 172] width 112 height 28
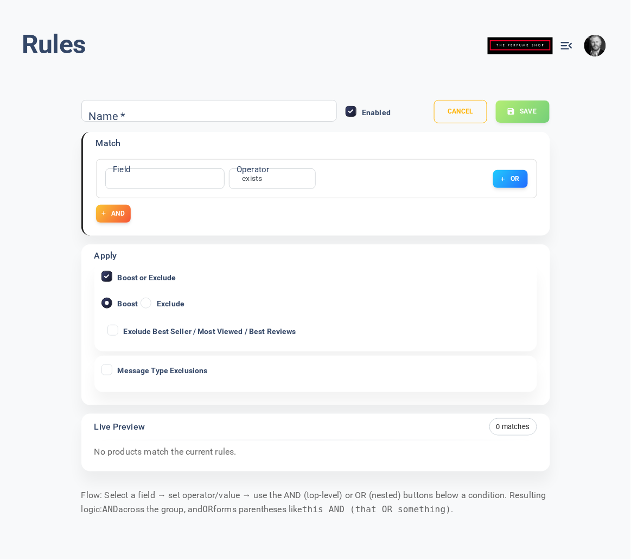
type input "[PERSON_NAME]"
checkbox input "true"
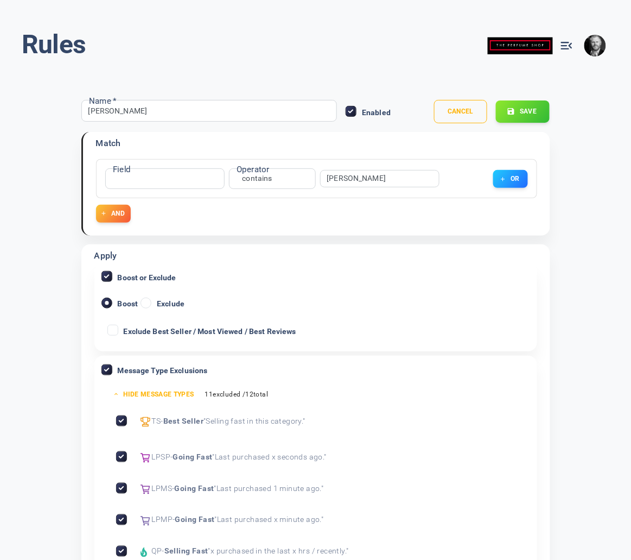
click at [152, 301] on icon at bounding box center [145, 302] width 13 height 13
click at [151, 301] on input "Exclude" at bounding box center [146, 303] width 10 height 10
radio input "true"
click at [110, 370] on input "Message Type Exclusions" at bounding box center [107, 370] width 10 height 10
checkbox input "false"
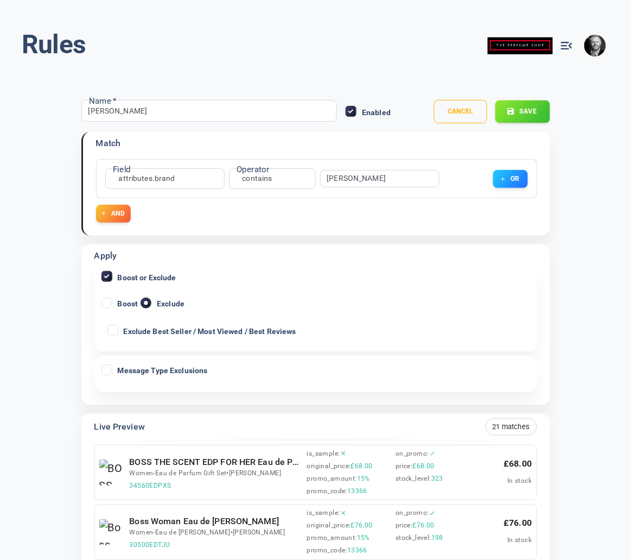
click at [539, 106] on button "Save" at bounding box center [523, 111] width 55 height 23
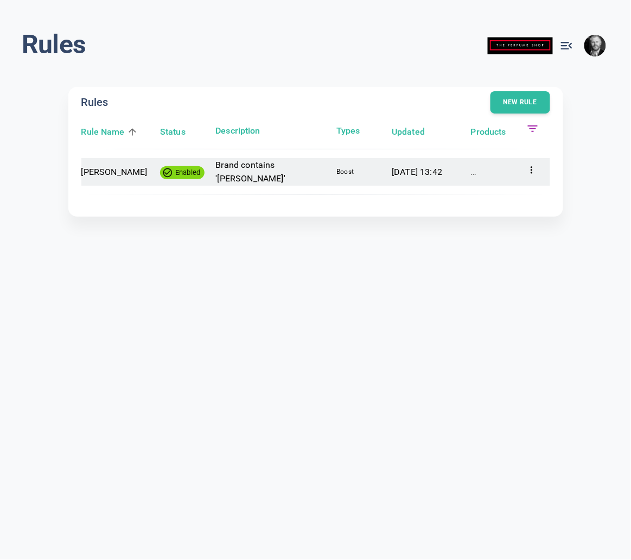
click at [532, 169] on icon at bounding box center [532, 169] width 2 height 7
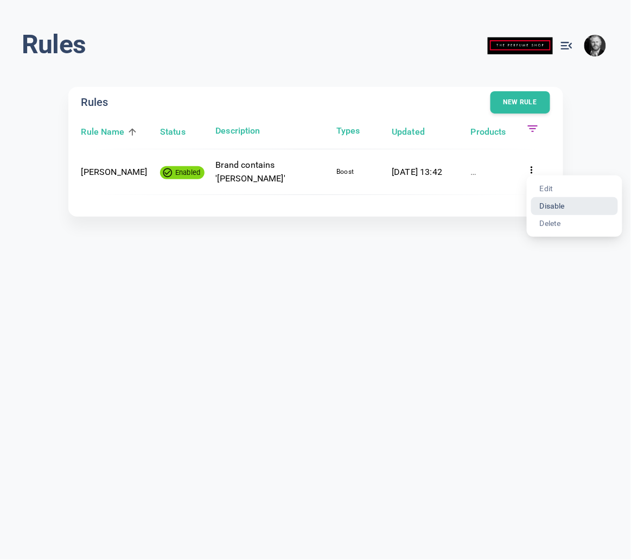
click at [559, 207] on li "Disable" at bounding box center [574, 205] width 87 height 17
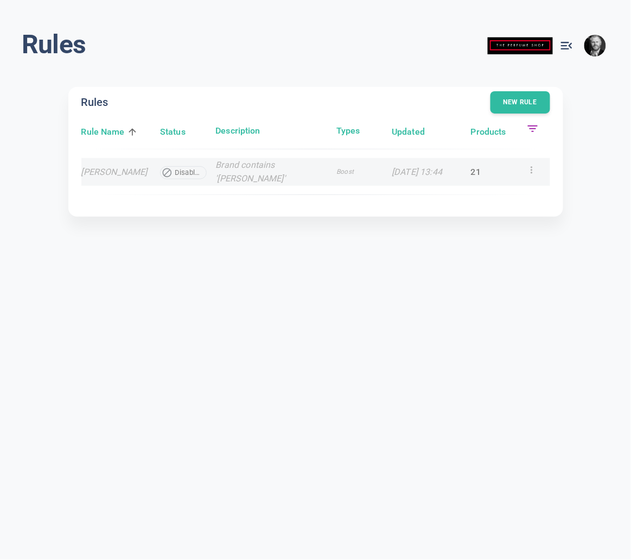
click at [531, 172] on icon at bounding box center [531, 169] width 11 height 11
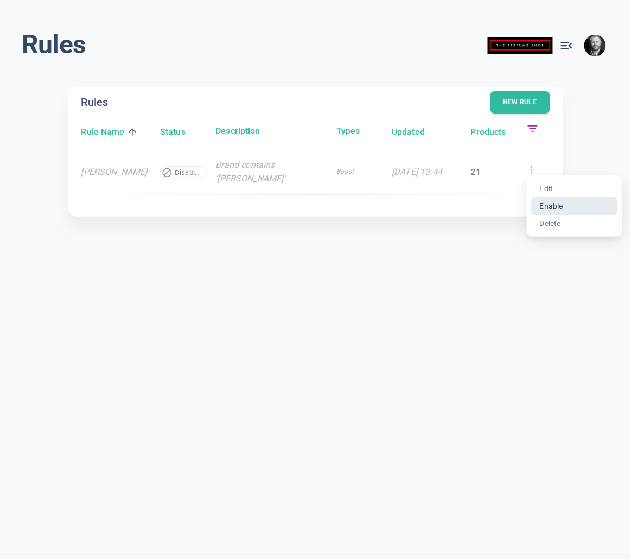
click at [562, 207] on li "Enable" at bounding box center [574, 205] width 87 height 17
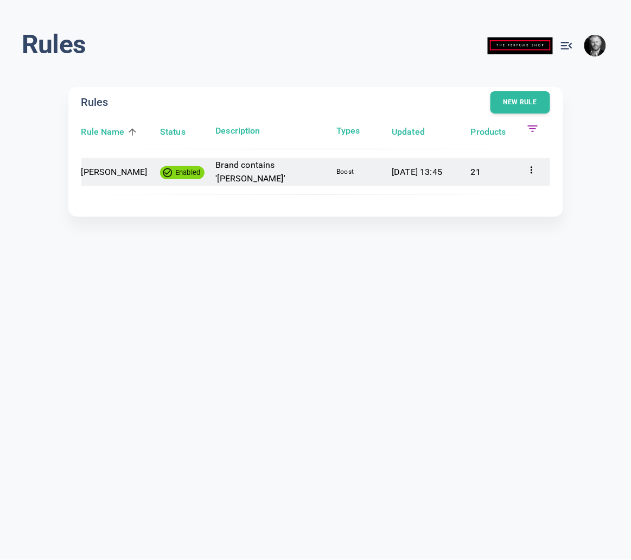
click at [532, 168] on icon at bounding box center [532, 169] width 2 height 7
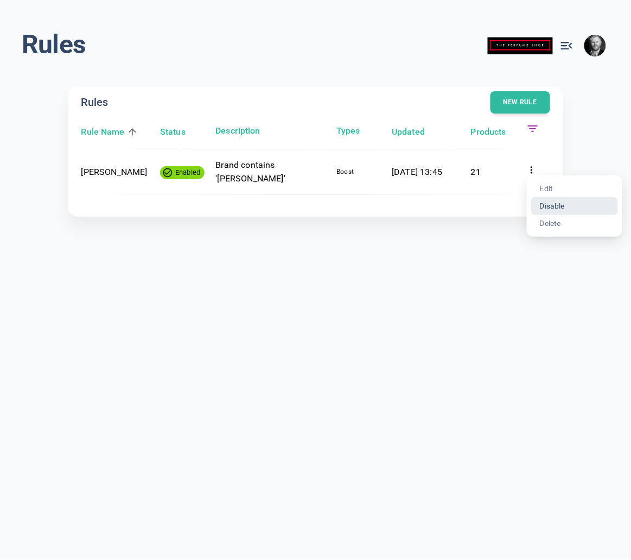
click at [551, 206] on li "Disable" at bounding box center [574, 205] width 87 height 17
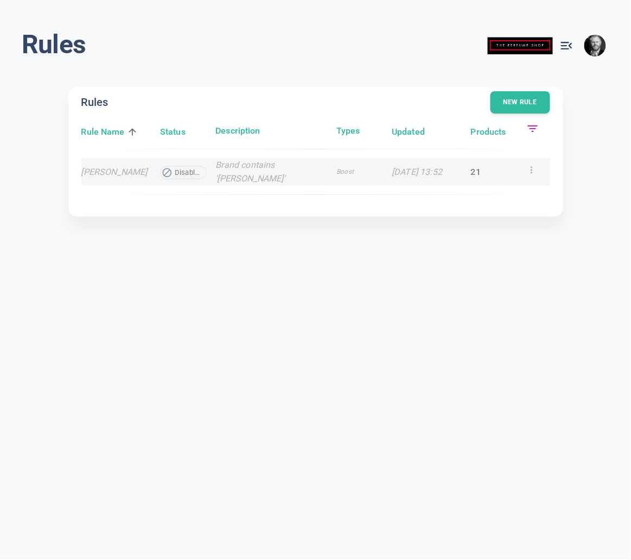
click at [538, 166] on div at bounding box center [537, 172] width 23 height 18
click at [528, 170] on icon at bounding box center [531, 169] width 11 height 11
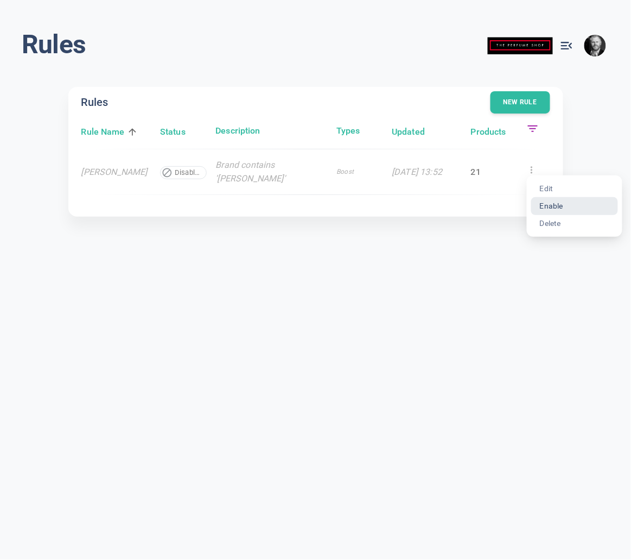
click at [564, 204] on li "Enable" at bounding box center [574, 205] width 87 height 17
